Goal: Find specific page/section: Find specific page/section

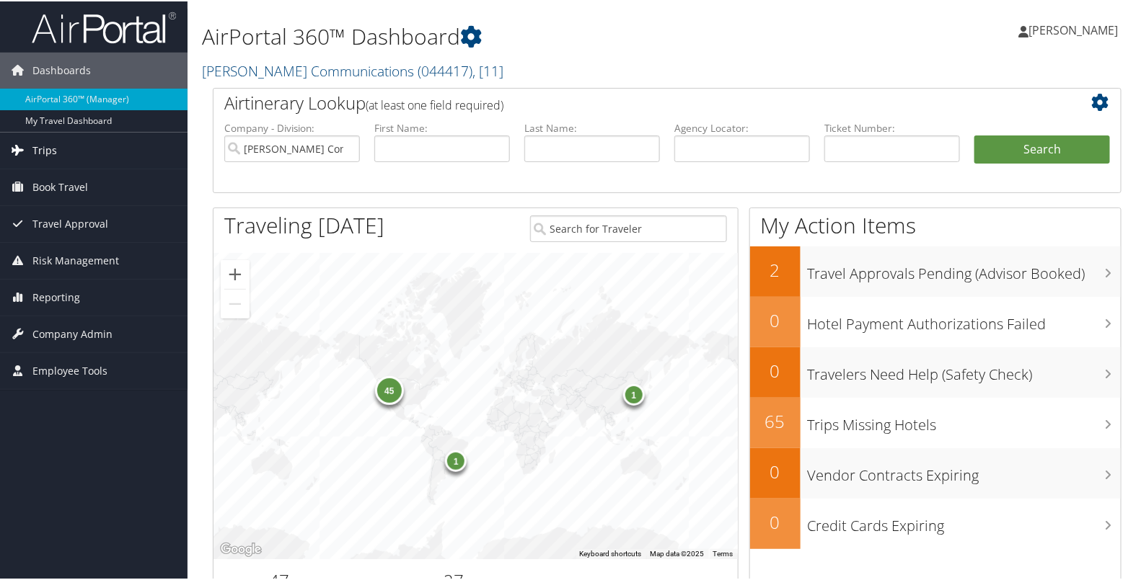
click at [47, 146] on span "Trips" at bounding box center [44, 149] width 25 height 36
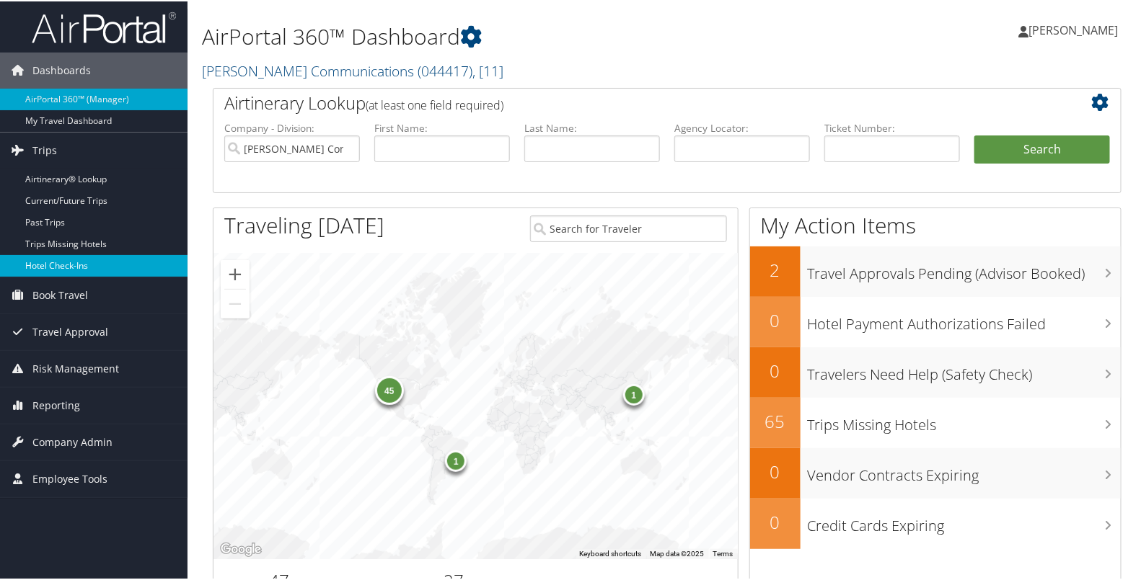
click at [53, 265] on link "Hotel Check-ins" at bounding box center [93, 265] width 187 height 22
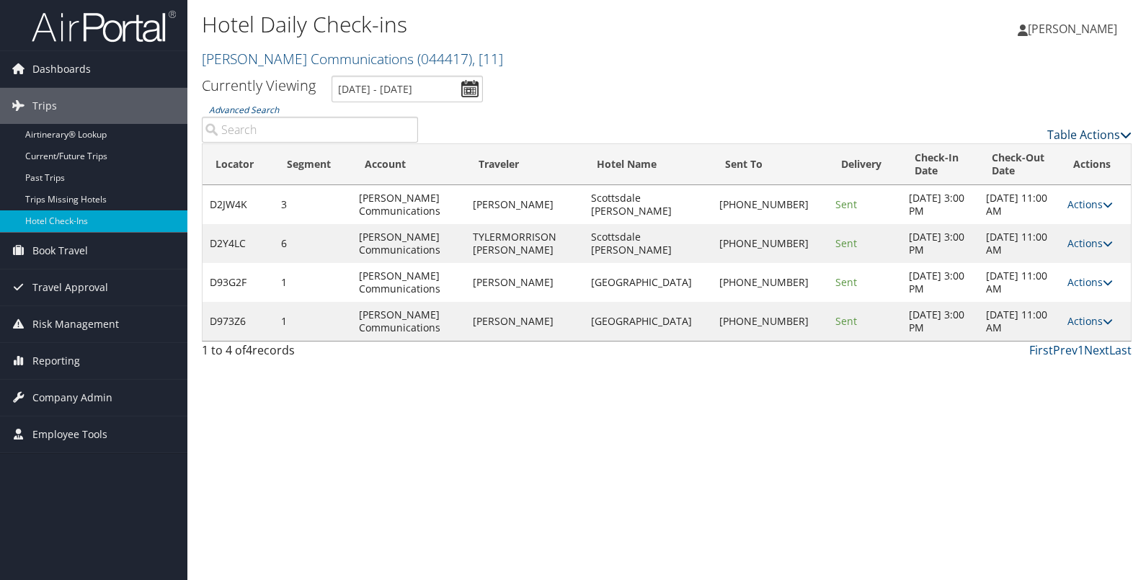
click at [1075, 127] on link "Table Actions" at bounding box center [1090, 135] width 84 height 16
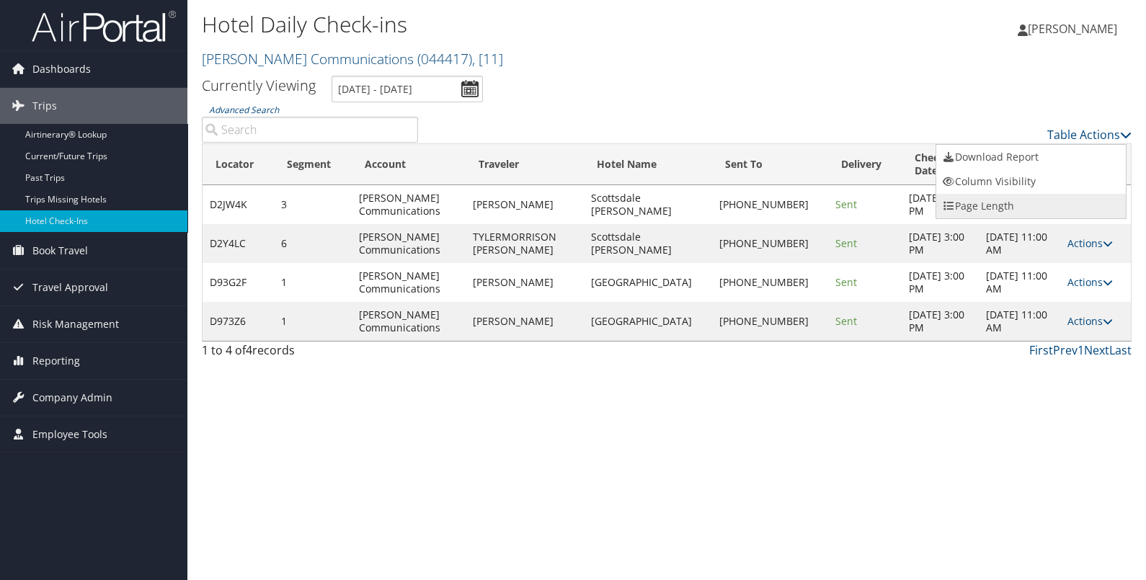
click at [986, 206] on link "Page Length" at bounding box center [1032, 206] width 190 height 25
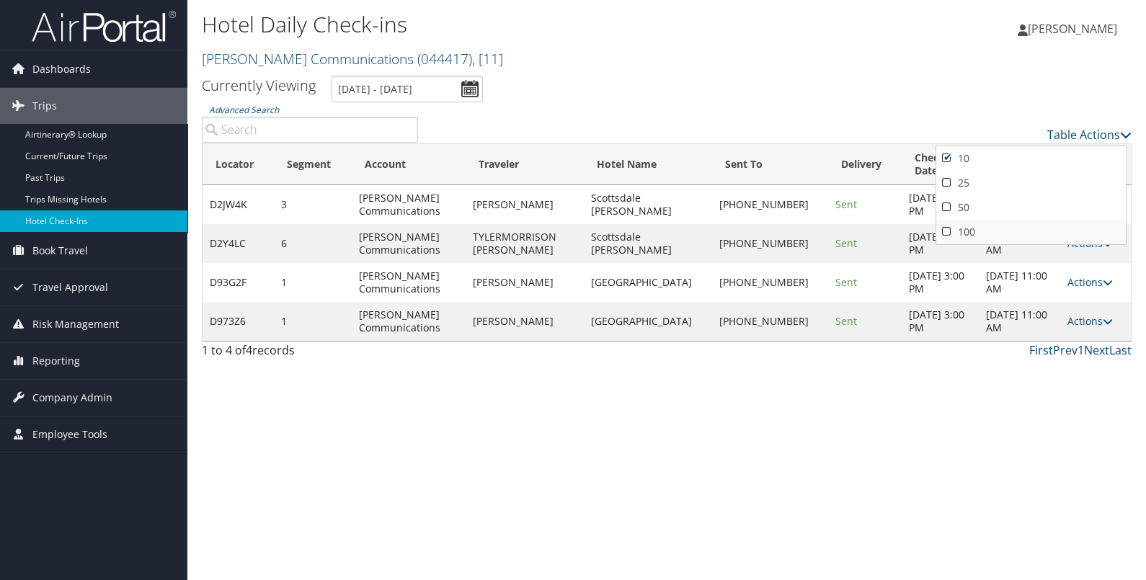
click at [968, 232] on link "100" at bounding box center [1032, 232] width 190 height 25
